Goal: Check status: Check status

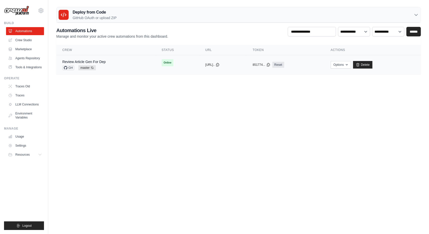
click at [137, 70] on td "Review Article Gen For Dep GH master Auto-deploy enabled" at bounding box center [105, 64] width 99 height 19
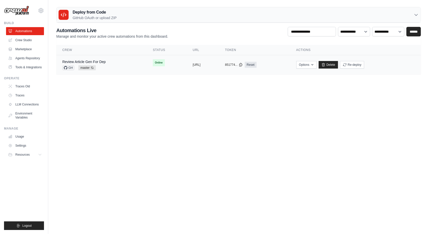
click at [124, 67] on div "Review Article Gen For Dep GH master Auto-deploy enabled" at bounding box center [101, 64] width 79 height 11
click at [124, 66] on div "Review Article Gen For Dep GH master Auto-deploy enabled" at bounding box center [101, 64] width 79 height 11
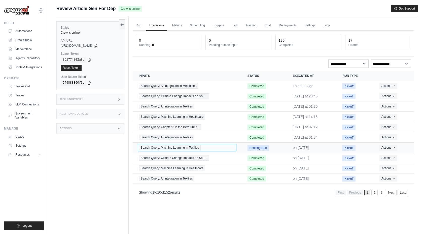
click at [185, 145] on span "Search Query: Machine Learning in Textiles" at bounding box center [170, 148] width 62 height 6
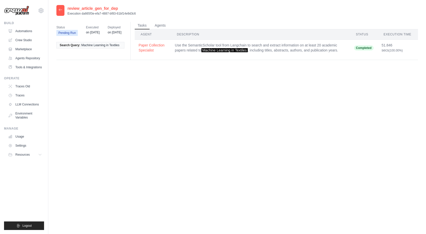
click at [56, 10] on div at bounding box center [60, 10] width 8 height 11
click at [58, 10] on div at bounding box center [60, 10] width 8 height 11
click at [61, 12] on icon at bounding box center [60, 10] width 4 height 4
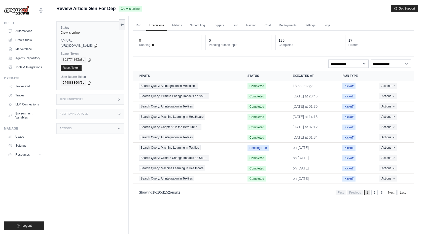
click at [320, 224] on div "Run Executions Metrics Scheduling Triggers Test Training Chat Deployments Setti…" at bounding box center [273, 133] width 289 height 234
